Goal: Find specific page/section: Find specific page/section

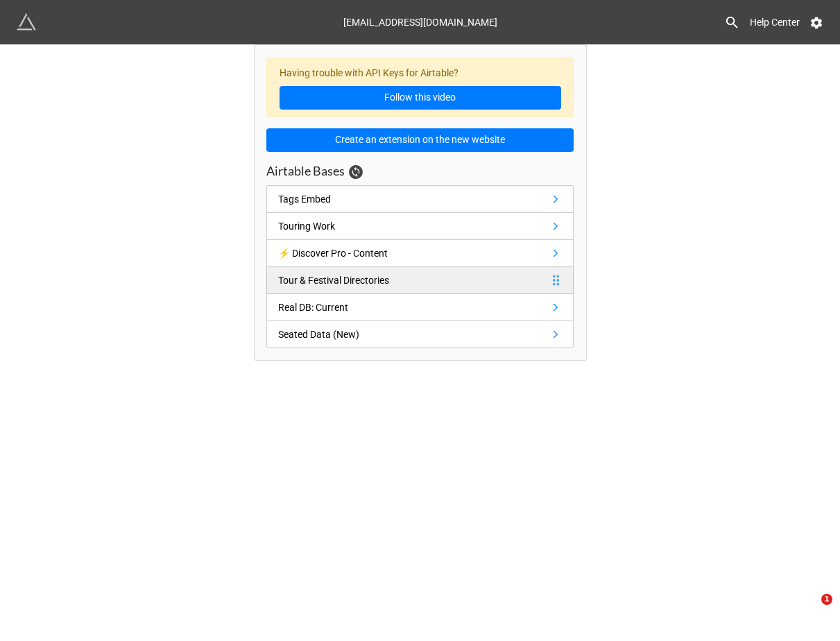
click at [406, 280] on link "Tour & Festival Directories" at bounding box center [419, 280] width 307 height 27
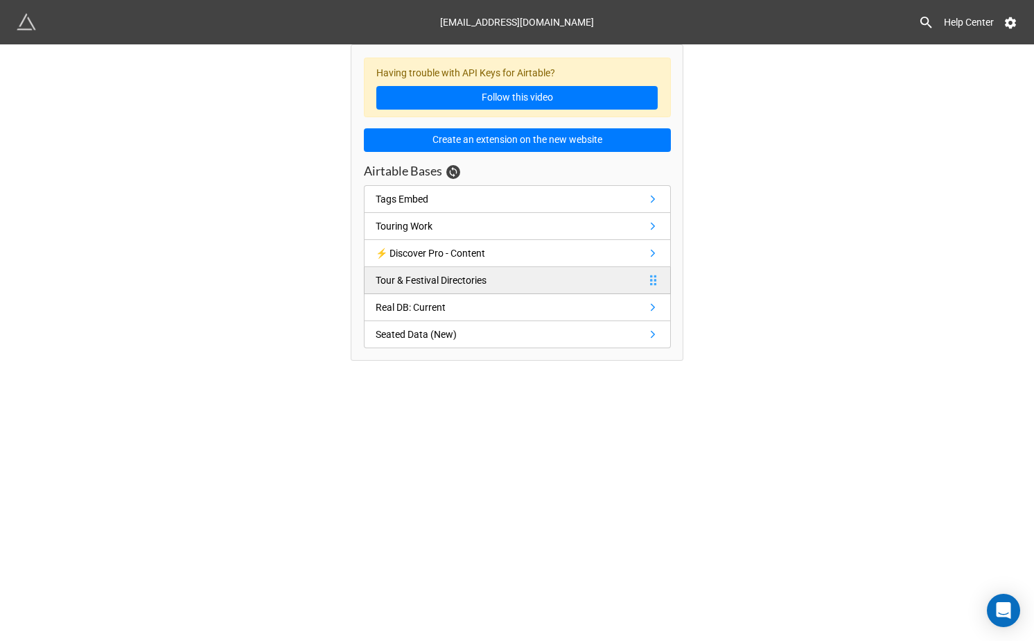
click at [439, 275] on div "Tour & Festival Directories" at bounding box center [431, 279] width 111 height 15
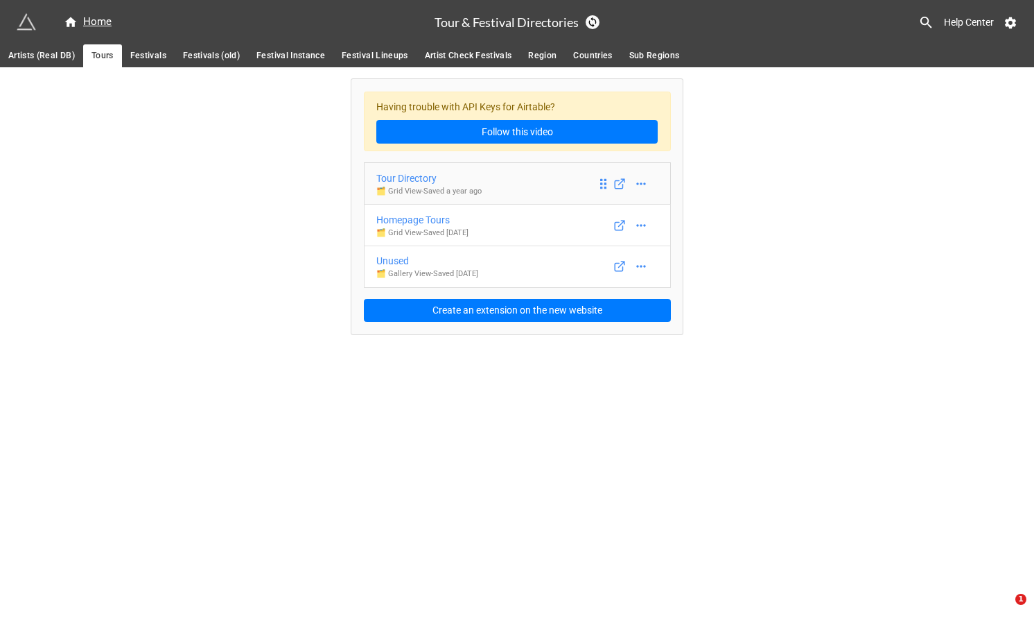
click at [505, 175] on link "Tour Directory 🗂️ Grid View - Saved a year ago" at bounding box center [517, 183] width 307 height 42
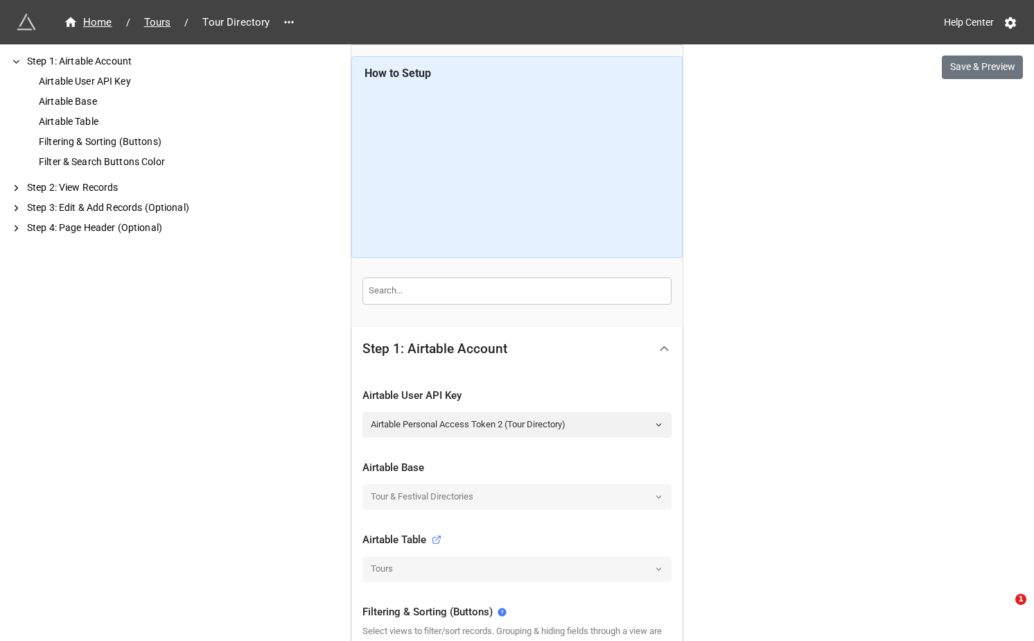
click at [278, 201] on div "Home / Tours / Tour Directory Help Center Save & Preview How to Setup Step 1: A…" at bounding box center [517, 634] width 1034 height 1268
